Goal: Task Accomplishment & Management: Complete application form

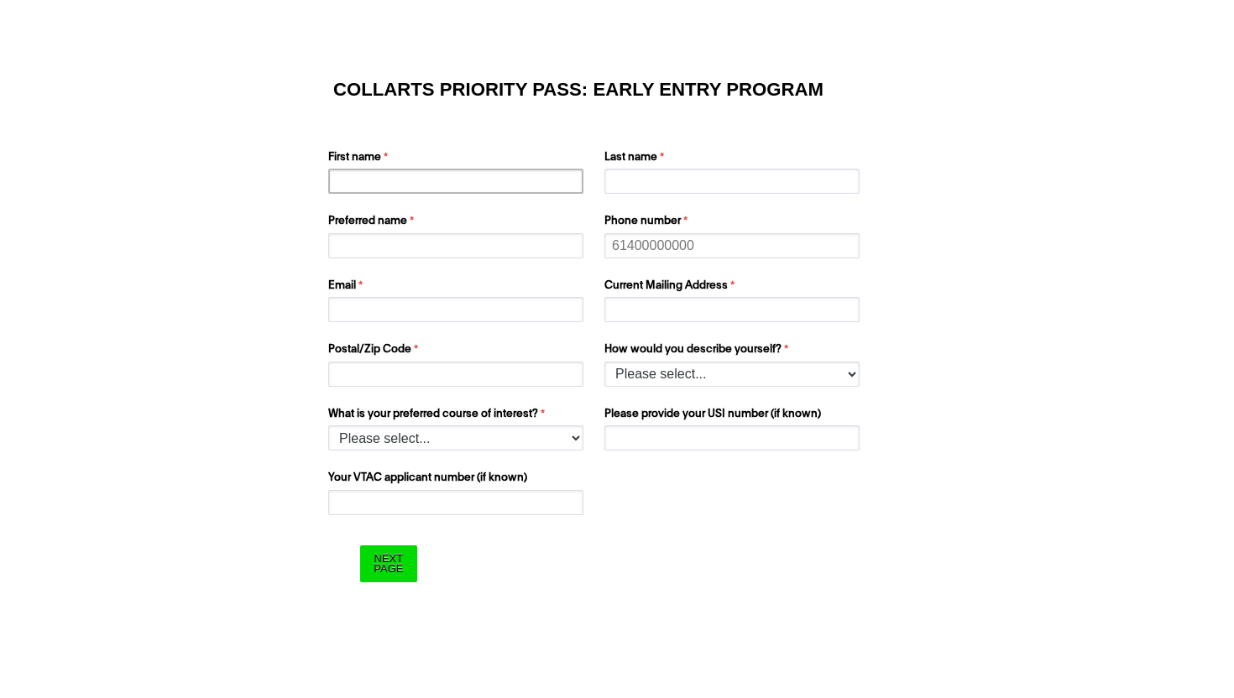
click at [524, 180] on input "First name" at bounding box center [455, 181] width 255 height 25
type input "[PERSON_NAME]"
click at [679, 170] on input "Last name" at bounding box center [731, 181] width 255 height 25
type input "[PERSON_NAME]"
click at [456, 246] on input "Preferred name" at bounding box center [455, 245] width 255 height 25
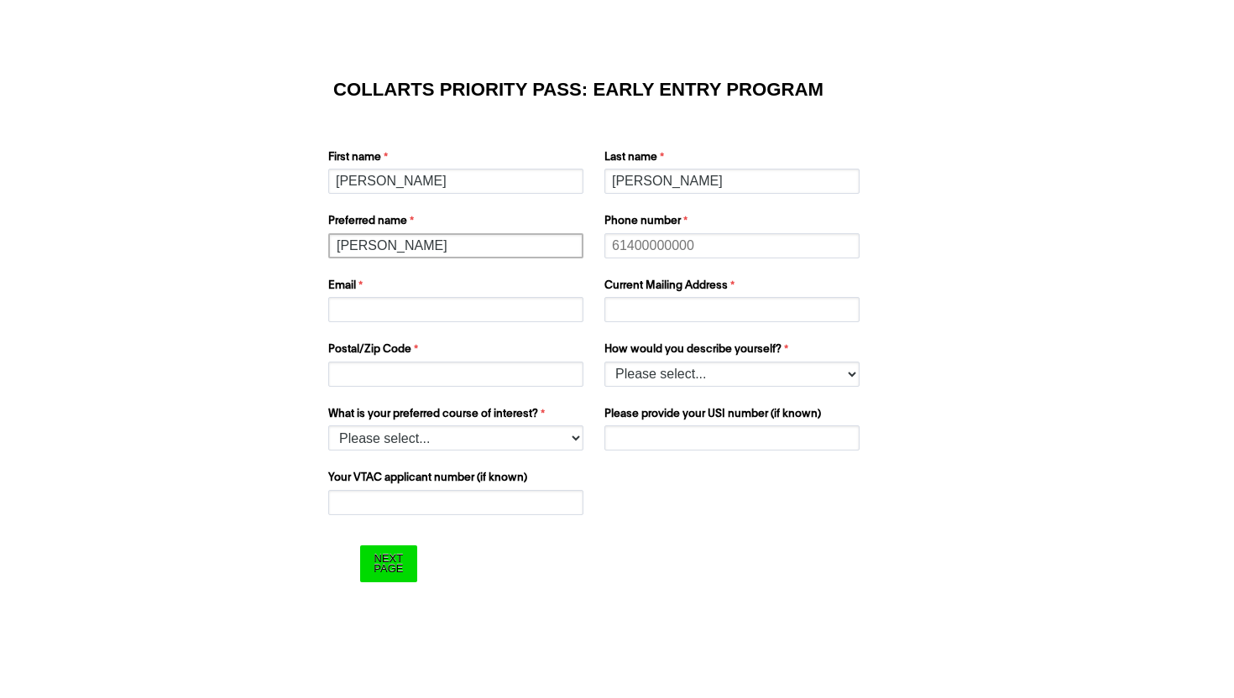
type input "[PERSON_NAME]"
click at [636, 243] on input "Phone number" at bounding box center [731, 245] width 255 height 25
type input "0477949846"
type input "[EMAIL_ADDRESS][DOMAIN_NAME]"
type input "[STREET_ADDRESS][PERSON_NAME]"
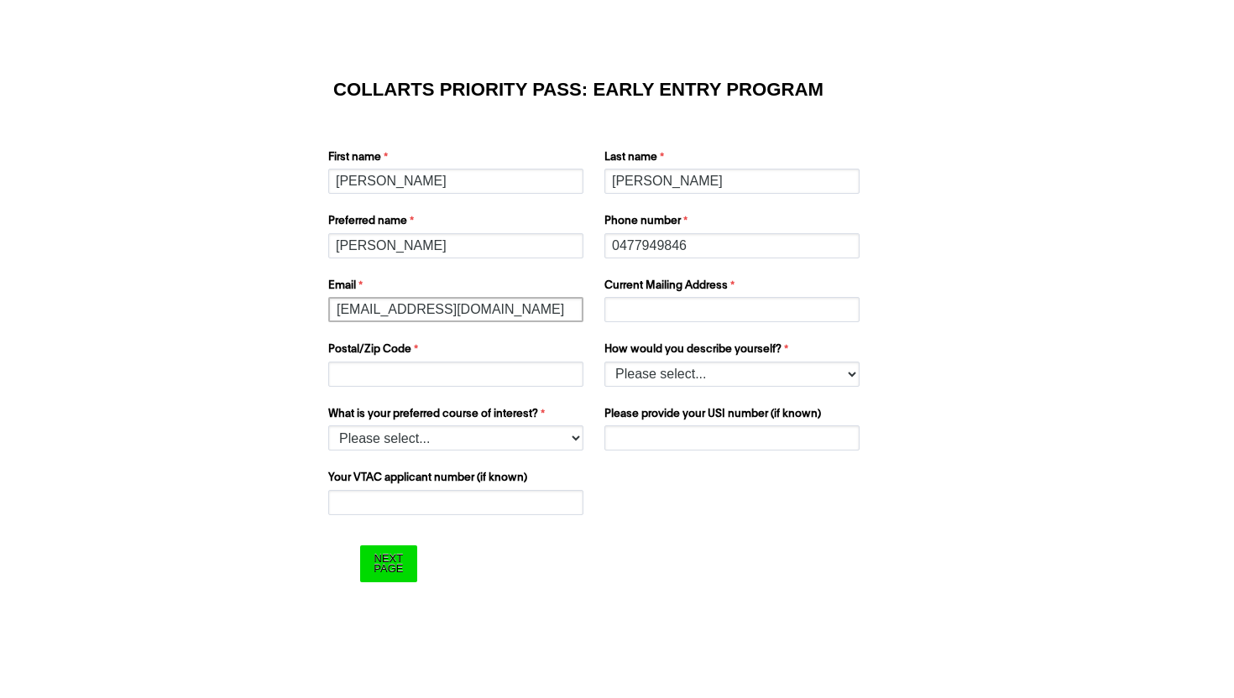
type input "3032"
click at [624, 368] on select "Please select... I’m currently in Year 12 I've completed Year 12 and took a gap…" at bounding box center [731, 374] width 255 height 25
select select "tfa_158"
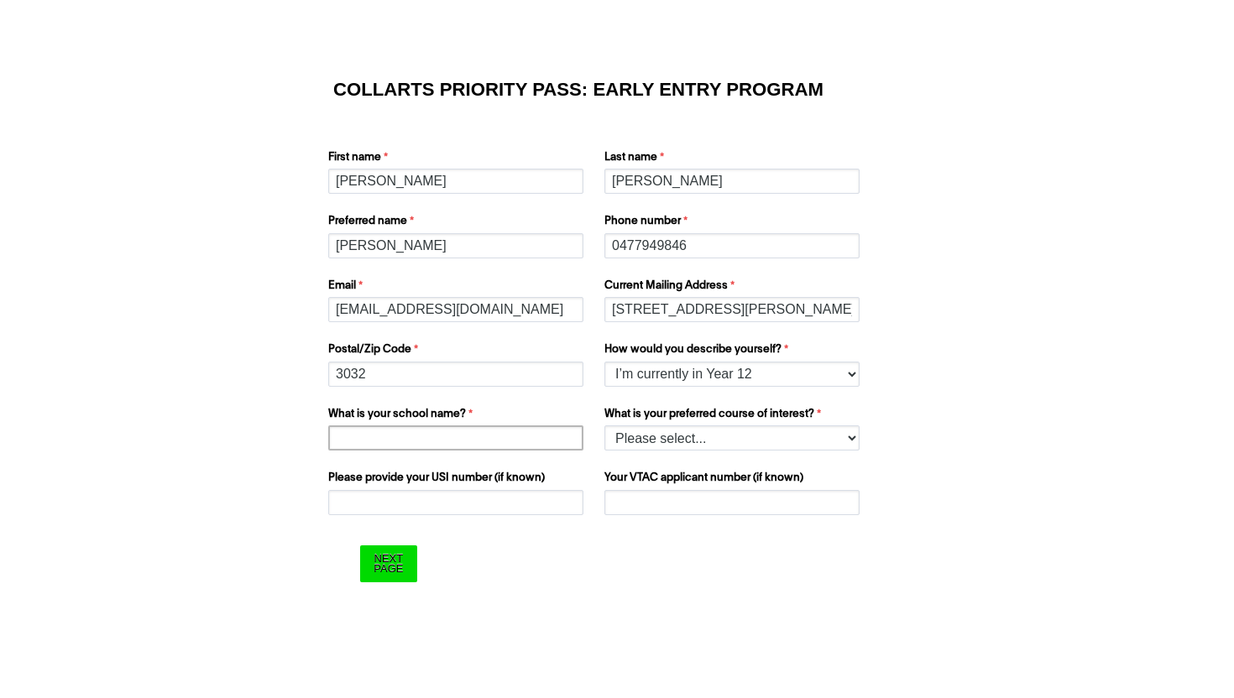
click at [447, 431] on input "What is your school name?" at bounding box center [455, 438] width 255 height 25
type input "[GEOGRAPHIC_DATA]"
click at [660, 442] on select "Please select... 2D Animation Acting Audio Engineering Comedy Digital & Social …" at bounding box center [731, 438] width 255 height 25
select select "tfa_1222"
click at [451, 497] on input "Please provide your USI number (if known)" at bounding box center [455, 502] width 255 height 25
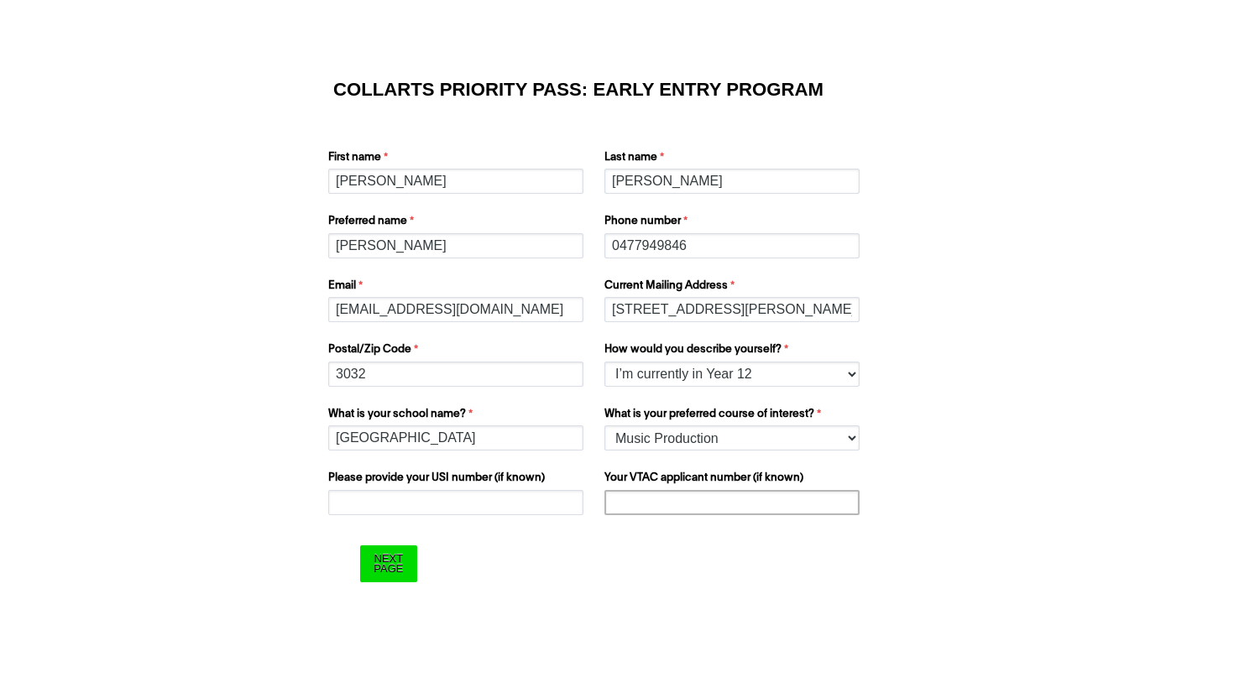
click at [629, 503] on input "Your VTAC applicant number (if known)" at bounding box center [731, 502] width 255 height 25
click at [481, 498] on input "Please provide your USI number (if known)" at bounding box center [455, 502] width 255 height 25
paste input "60031466J"
type input "60031466J"
click at [668, 499] on input "Your VTAC applicant number (if known)" at bounding box center [731, 502] width 255 height 25
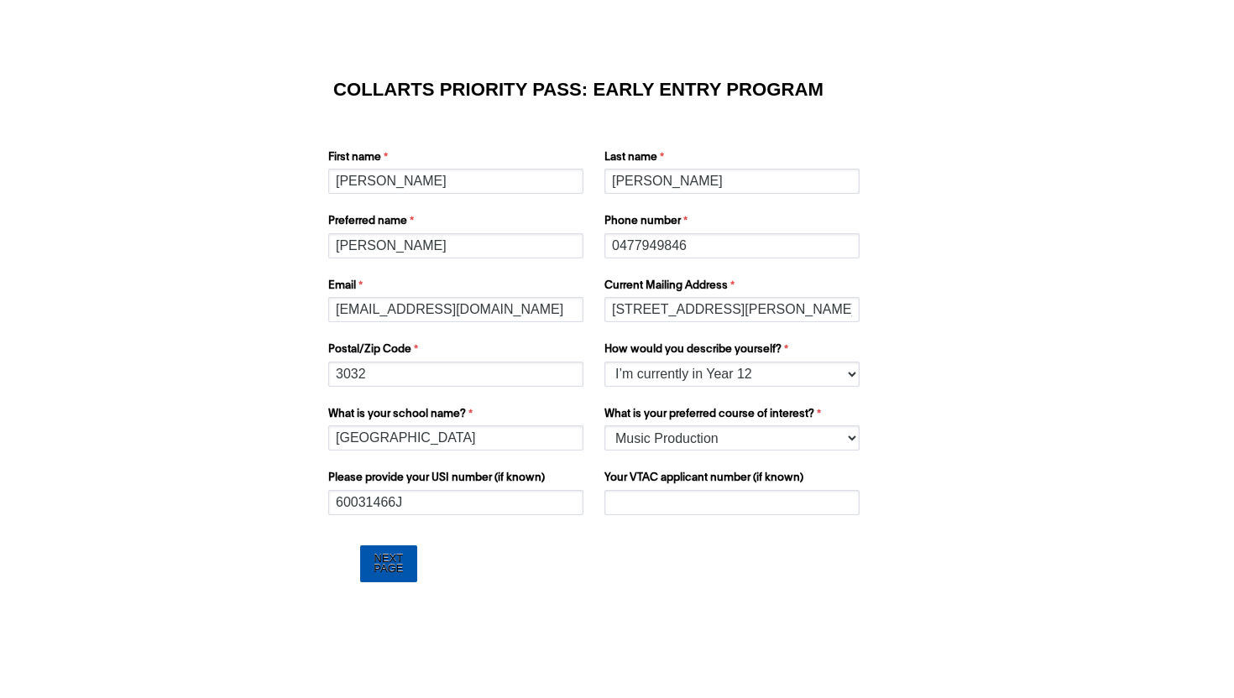
click at [395, 563] on input "Next Page" at bounding box center [388, 564] width 56 height 36
